Goal: Task Accomplishment & Management: Use online tool/utility

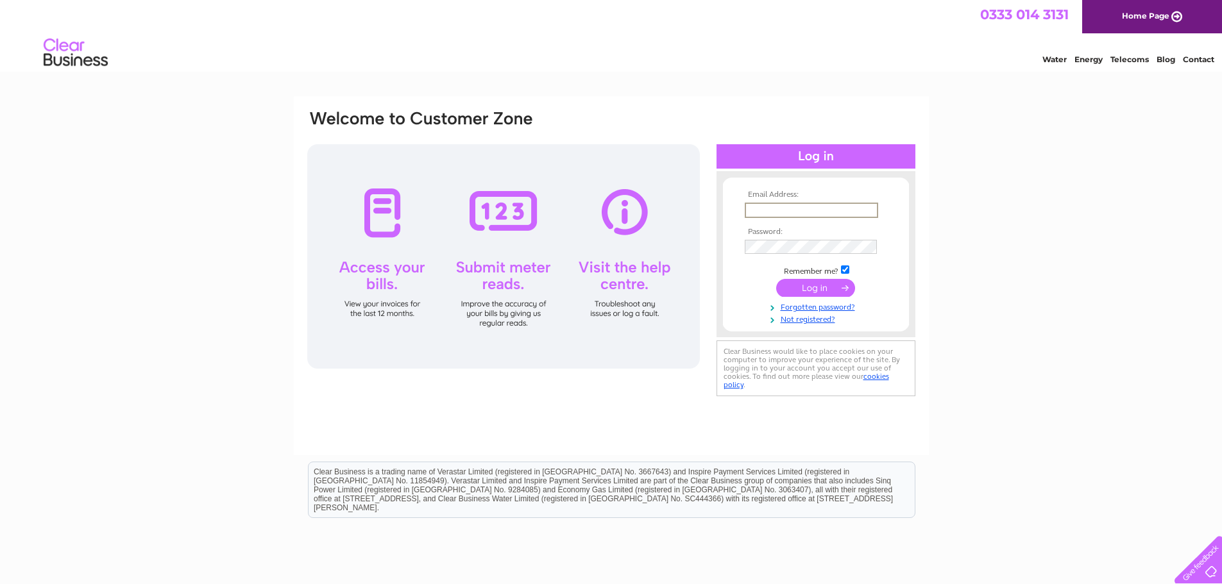
click at [791, 204] on input "text" at bounding box center [811, 210] width 133 height 15
type input "info@kingholmquaybeds.com"
click at [821, 293] on input "submit" at bounding box center [815, 287] width 79 height 18
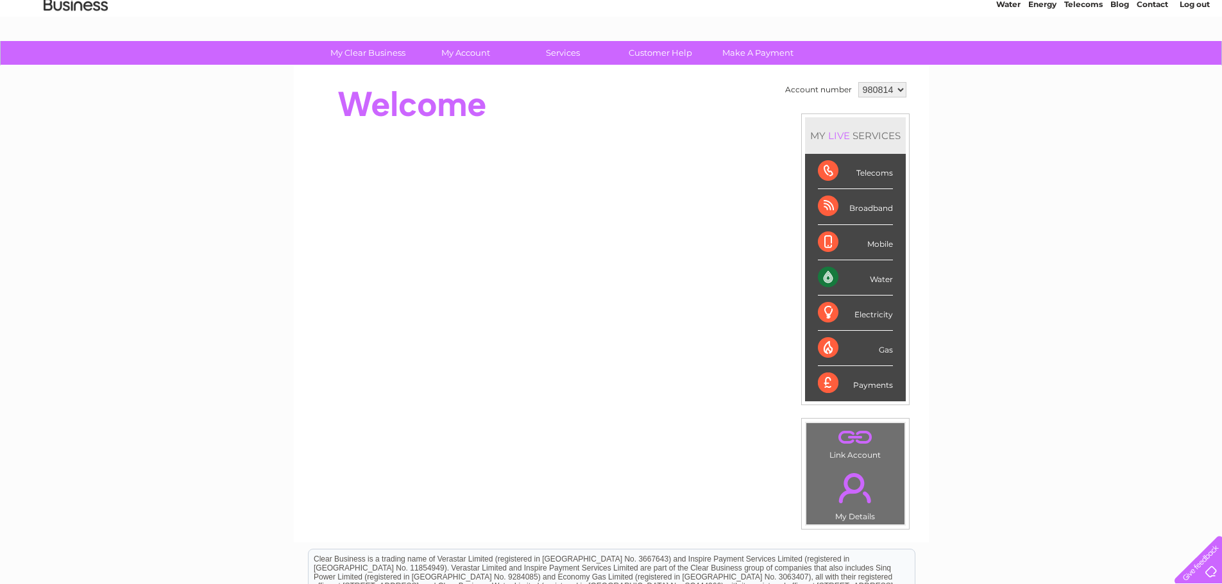
scroll to position [50, 0]
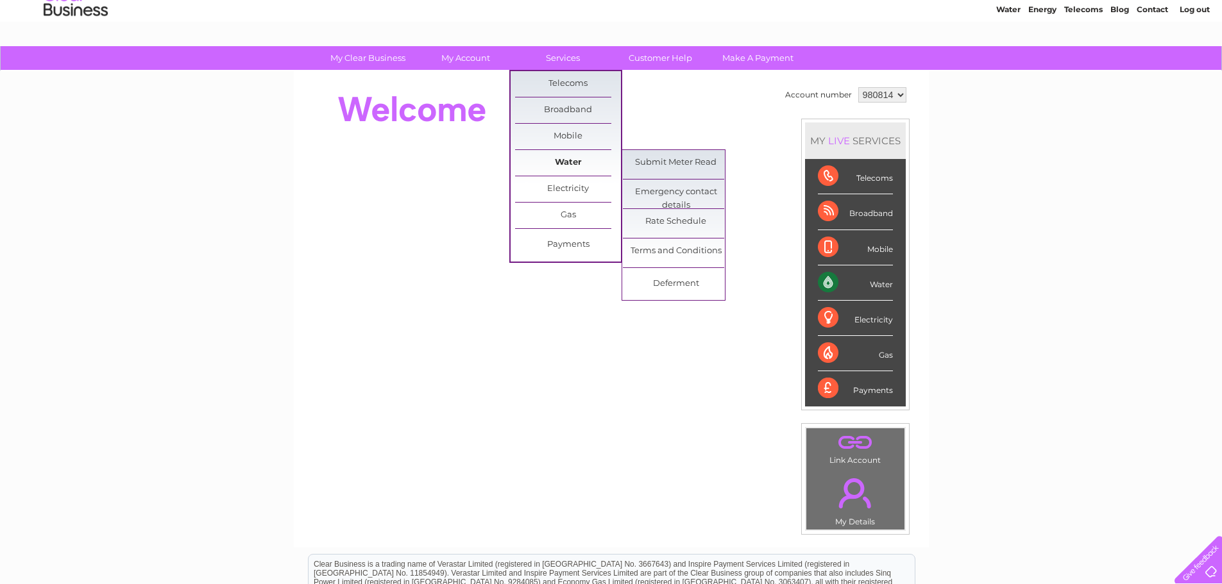
click at [575, 162] on link "Water" at bounding box center [568, 163] width 106 height 26
click at [659, 163] on link "Submit Meter Read" at bounding box center [676, 163] width 106 height 26
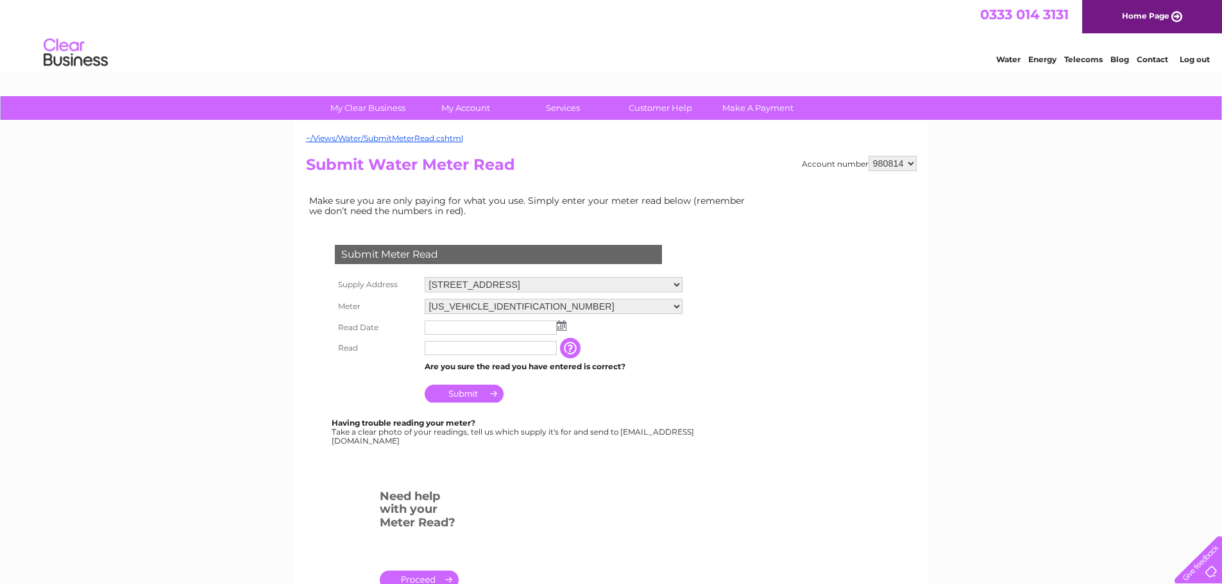
click at [561, 328] on img at bounding box center [562, 326] width 10 height 10
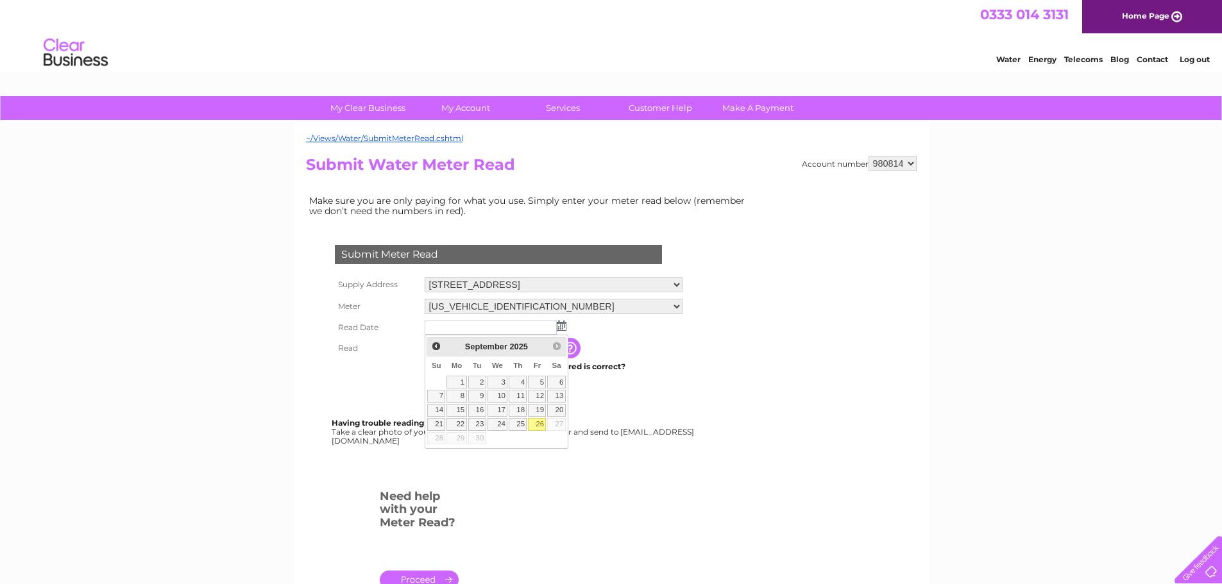
click at [539, 423] on link "26" at bounding box center [537, 424] width 18 height 13
type input "[DATE]"
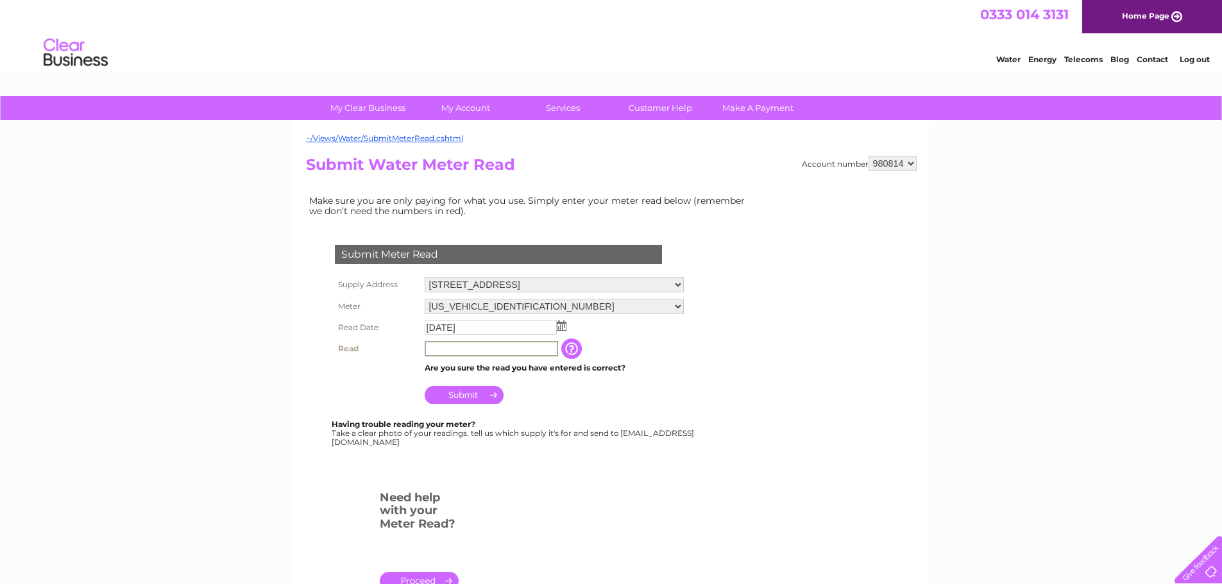
click at [492, 355] on input "text" at bounding box center [491, 348] width 133 height 15
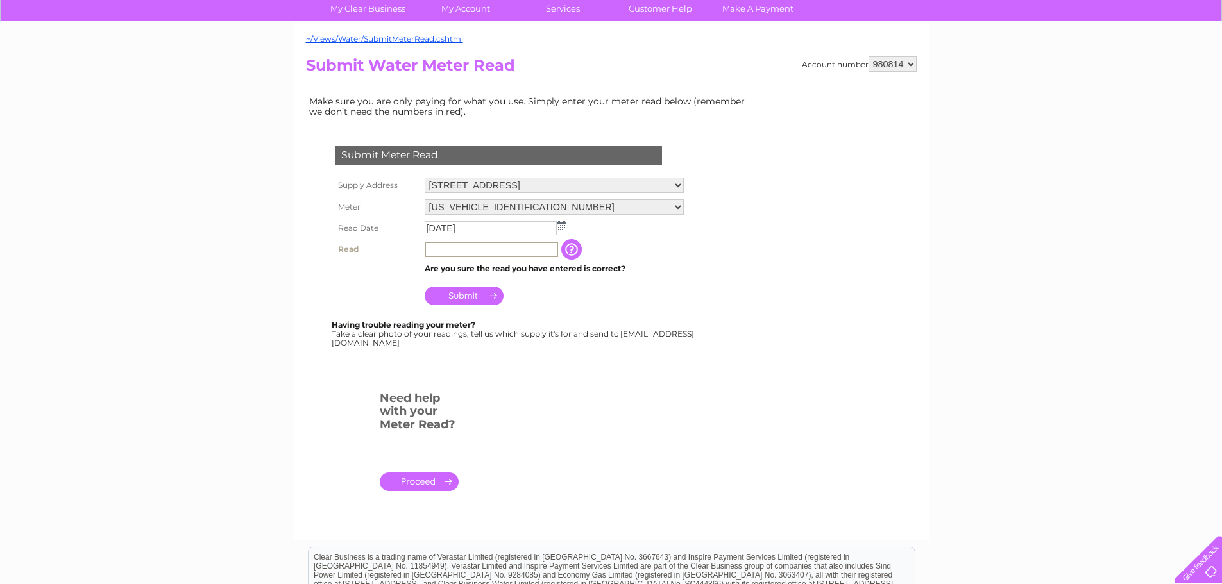
scroll to position [128, 0]
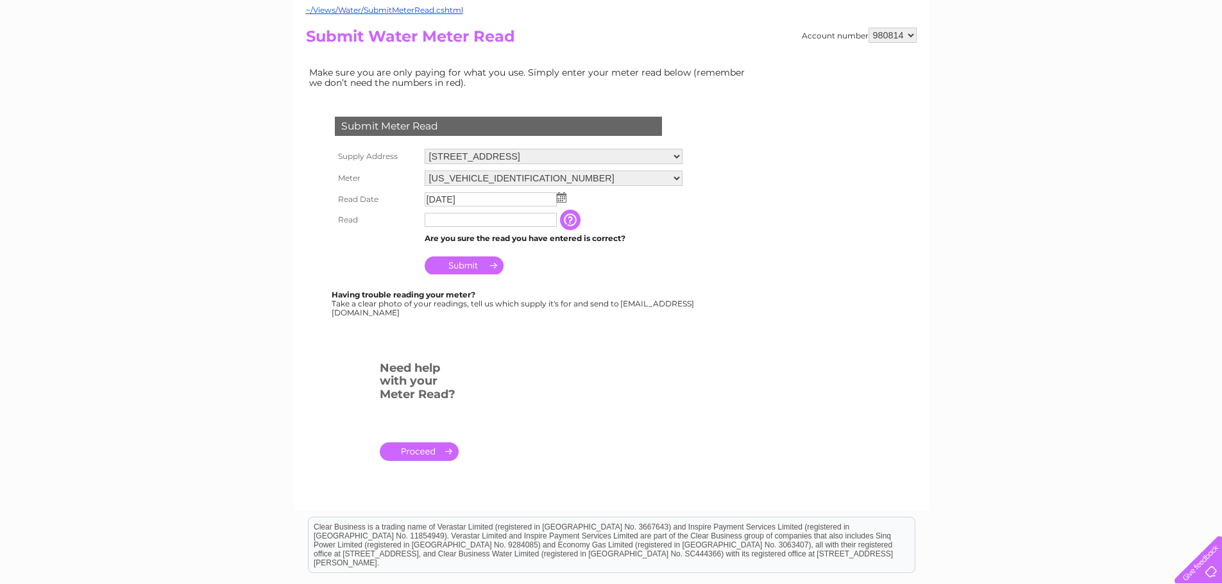
click at [574, 220] on input "button" at bounding box center [571, 220] width 23 height 21
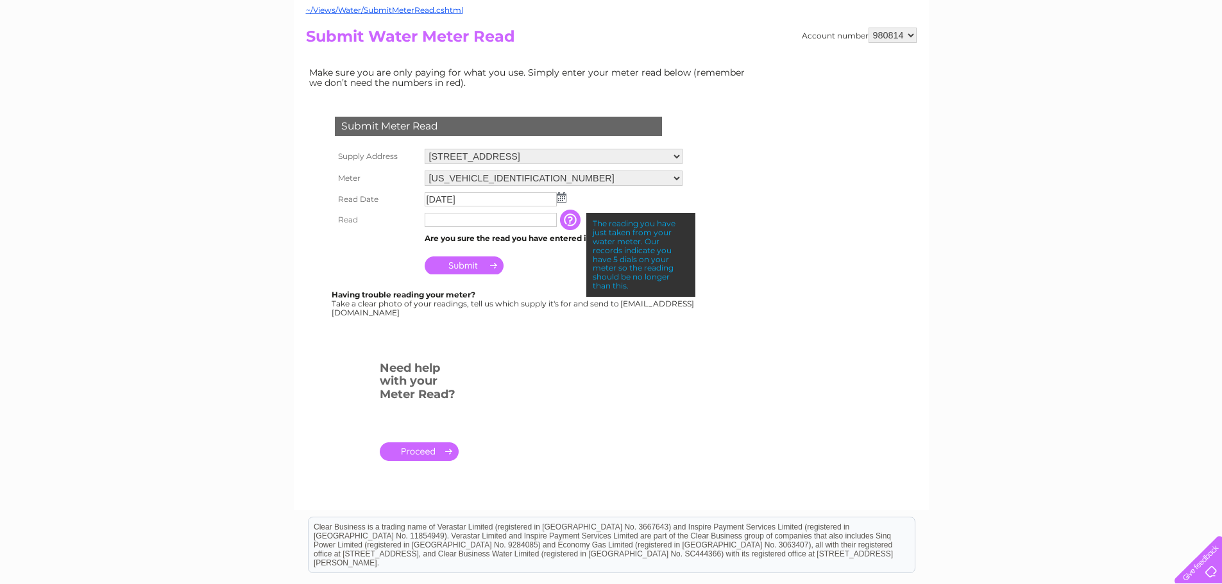
click at [446, 222] on input "text" at bounding box center [491, 220] width 132 height 14
